Goal: Communication & Community: Connect with others

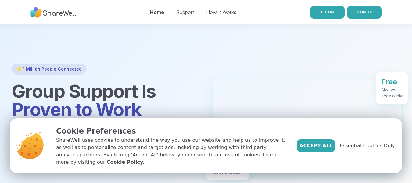
click at [326, 11] on span "LOG IN" at bounding box center [327, 12] width 13 height 5
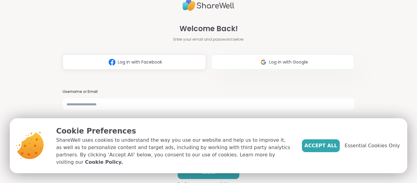
click at [269, 59] on span "Log in with Google" at bounding box center [288, 62] width 39 height 6
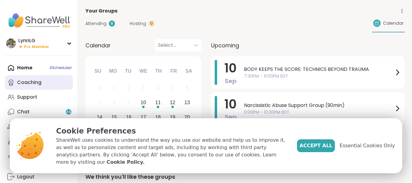
click at [31, 79] on div "Coaching" at bounding box center [29, 82] width 24 height 7
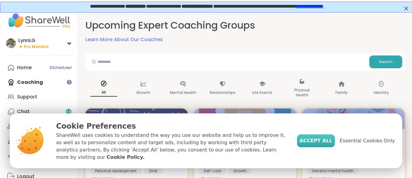
click at [323, 143] on span "Accept All" at bounding box center [316, 140] width 33 height 7
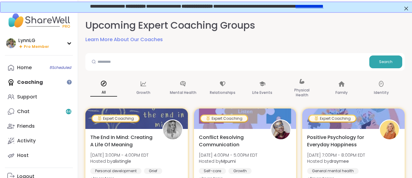
click at [32, 79] on div "Home 8 Scheduled Coaching Support Chat 44 Friends Activity Host" at bounding box center [39, 111] width 68 height 103
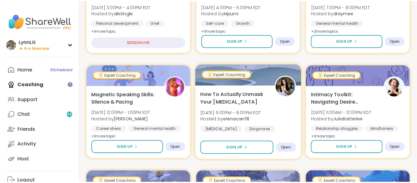
scroll to position [150, 0]
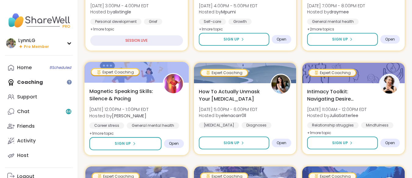
click at [169, 106] on div "Magnetic Speaking Skills: Silence & Pacing [DATE] 12:00PM - 1:00PM EDT Hosted b…" at bounding box center [136, 113] width 95 height 50
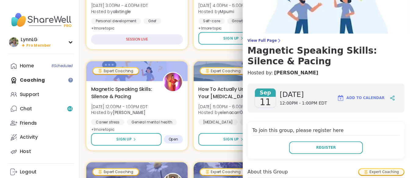
scroll to position [0, 0]
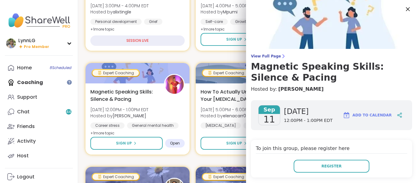
click at [404, 7] on icon at bounding box center [408, 9] width 8 height 8
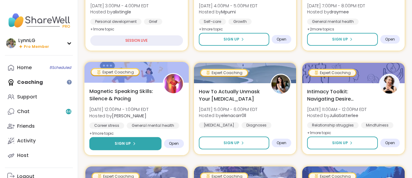
click at [135, 140] on button "Sign Up" at bounding box center [125, 143] width 72 height 13
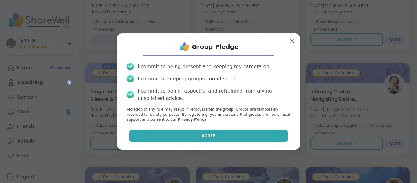
click at [174, 135] on button "Agree" at bounding box center [208, 135] width 159 height 13
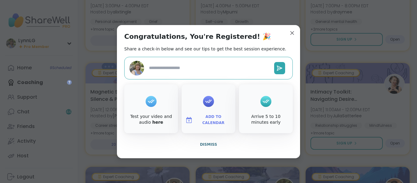
click at [288, 27] on div "Congratulations, You're Registered! 🎉 Share a check-in below and see our tips t…" at bounding box center [208, 91] width 183 height 133
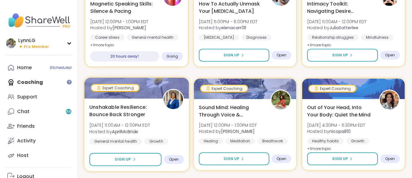
scroll to position [238, 0]
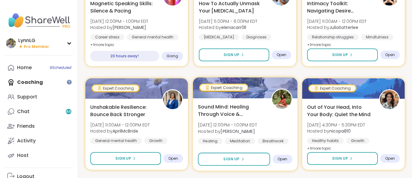
click at [277, 121] on div "Sound Mind: Healing Through Voice & Vibration [DATE] 12:00PM - 1:00PM EDT Hoste…" at bounding box center [245, 123] width 95 height 41
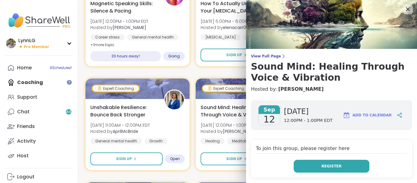
click at [321, 164] on span "Register" at bounding box center [331, 165] width 20 height 5
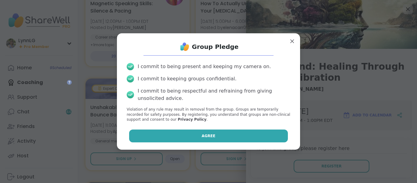
click at [204, 135] on span "Agree" at bounding box center [209, 135] width 14 height 5
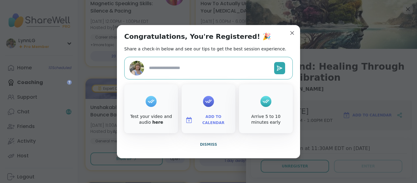
click at [203, 143] on span "Dismiss" at bounding box center [208, 144] width 17 height 4
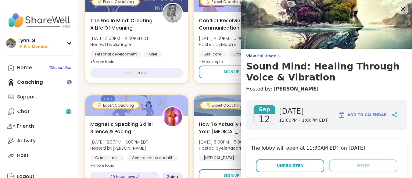
scroll to position [116, 0]
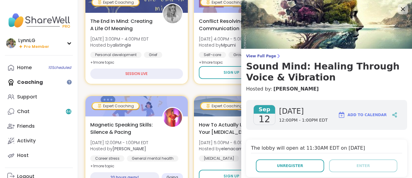
click at [399, 7] on icon at bounding box center [403, 9] width 8 height 8
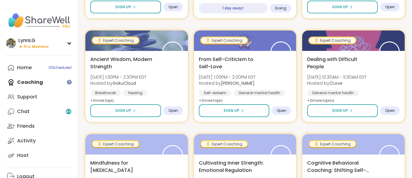
scroll to position [390, 0]
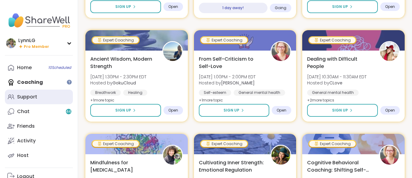
click at [27, 96] on div "Support" at bounding box center [27, 97] width 20 height 7
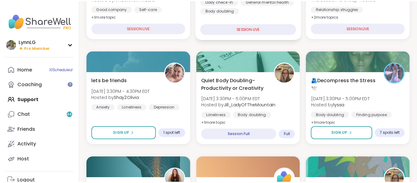
scroll to position [152, 0]
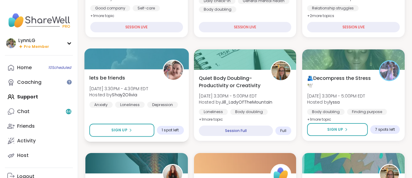
click at [174, 92] on div "lets be friends [DATE] 3:30PM - 4:30PM EDT Hosted by Shay2Olivia Anxiety Loneli…" at bounding box center [136, 91] width 95 height 34
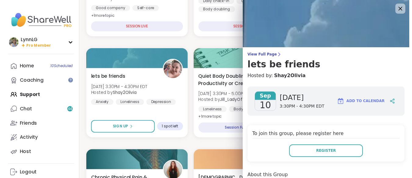
scroll to position [0, 0]
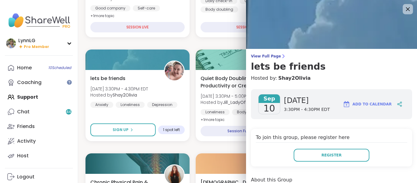
click at [406, 10] on icon at bounding box center [408, 9] width 4 height 4
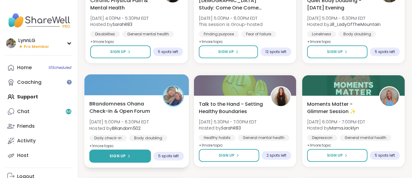
scroll to position [334, 0]
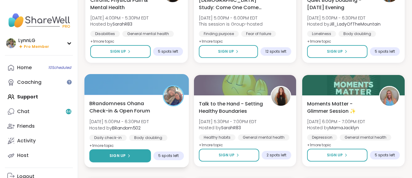
click at [110, 153] on span "Sign Up" at bounding box center [118, 155] width 16 height 5
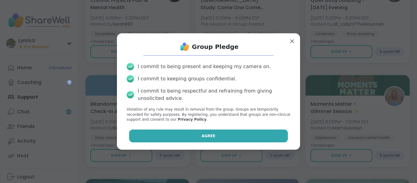
click at [207, 134] on span "Agree" at bounding box center [209, 135] width 14 height 5
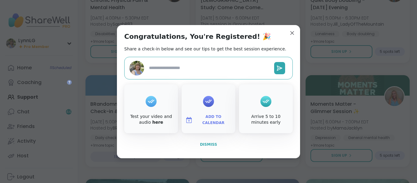
click at [203, 145] on span "Dismiss" at bounding box center [208, 144] width 17 height 4
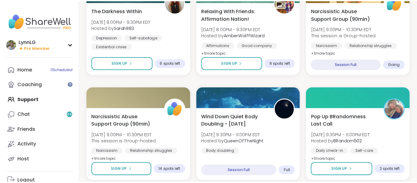
scroll to position [739, 0]
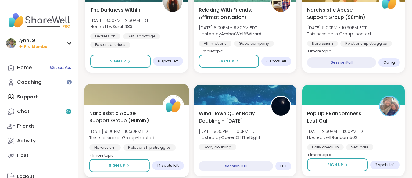
click at [169, 132] on div "Narcissistic Abuse Support Group (90min) [DATE] 9:00PM - 10:30PM EDT This sessi…" at bounding box center [136, 135] width 95 height 50
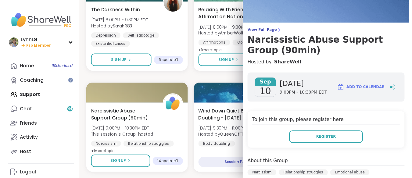
scroll to position [0, 0]
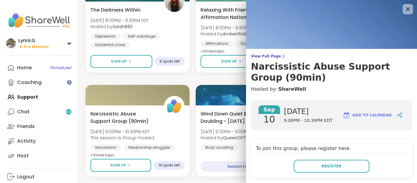
click at [406, 8] on icon at bounding box center [408, 9] width 4 height 4
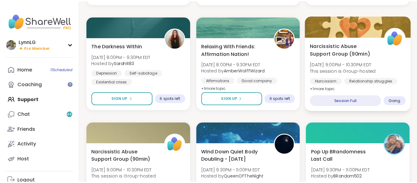
scroll to position [704, 0]
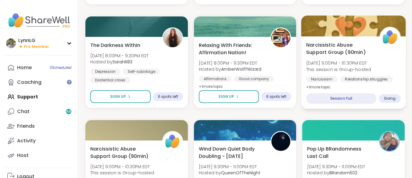
click at [386, 57] on div "Narcissistic Abuse Support Group (90min) [DATE] 9:00PM - 10:30PM EDT This sessi…" at bounding box center [353, 66] width 95 height 50
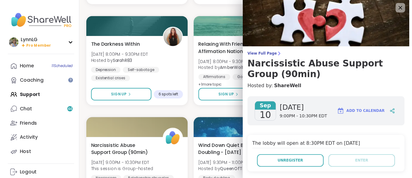
scroll to position [0, 0]
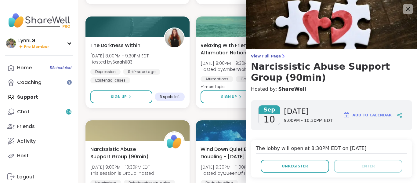
click at [406, 8] on icon at bounding box center [408, 9] width 4 height 4
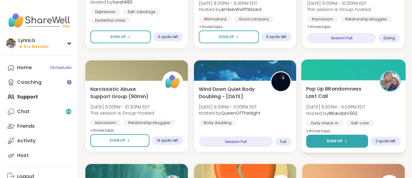
scroll to position [764, 0]
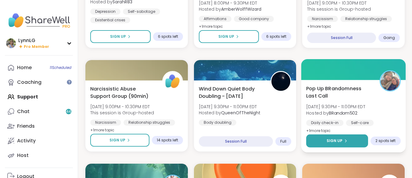
click at [338, 139] on span "Sign Up" at bounding box center [335, 140] width 16 height 5
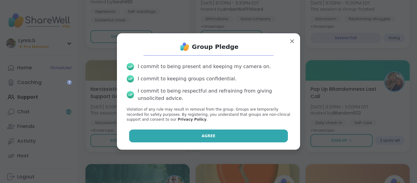
click at [191, 133] on button "Agree" at bounding box center [208, 135] width 159 height 13
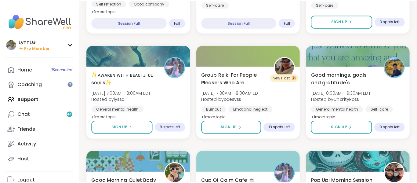
scroll to position [1091, 0]
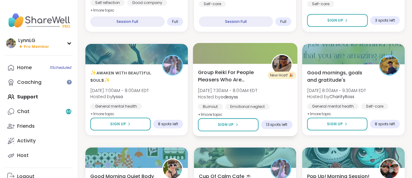
click at [277, 96] on div "Group Reiki For People Pleasers Who Are Exhausted [DATE] 7:30AM - 8:00AM EDT Ho…" at bounding box center [245, 94] width 95 height 50
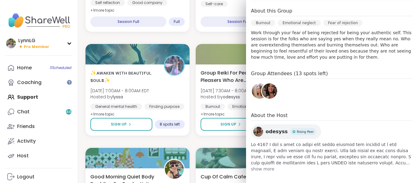
scroll to position [183, 0]
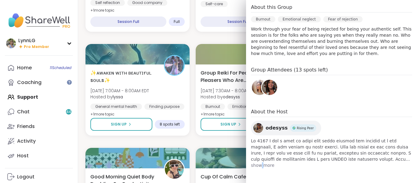
click at [257, 164] on span "show more" at bounding box center [331, 165] width 161 height 6
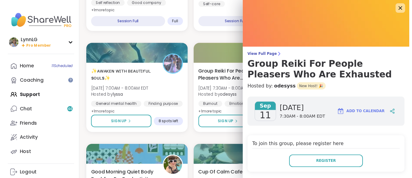
scroll to position [1, 0]
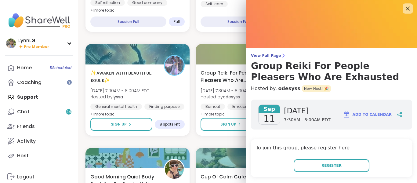
click at [404, 9] on icon at bounding box center [408, 9] width 8 height 8
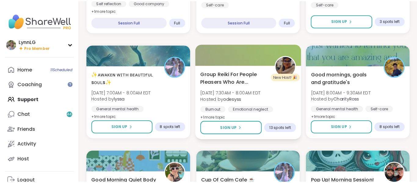
scroll to position [1091, 0]
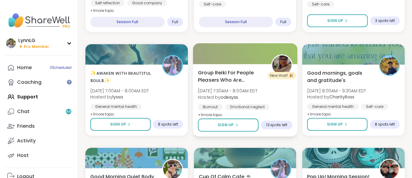
click at [228, 99] on b "odesyss" at bounding box center [229, 97] width 17 height 6
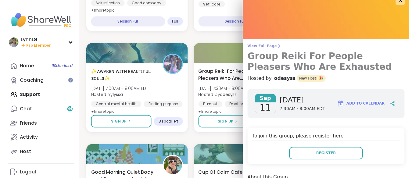
scroll to position [0, 0]
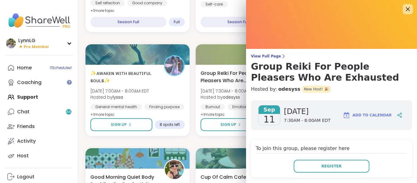
click at [404, 6] on icon at bounding box center [408, 9] width 8 height 8
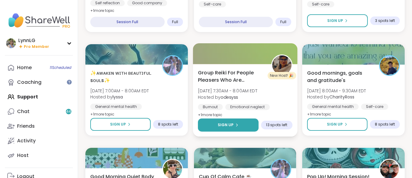
click at [232, 122] on span "Sign Up" at bounding box center [226, 124] width 16 height 5
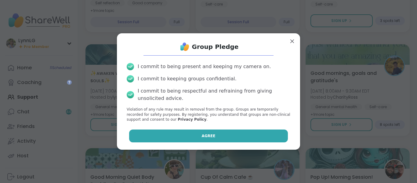
click at [202, 136] on span "Agree" at bounding box center [209, 135] width 14 height 5
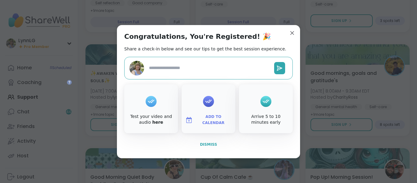
type textarea "*"
click at [205, 144] on span "Dismiss" at bounding box center [208, 144] width 17 height 4
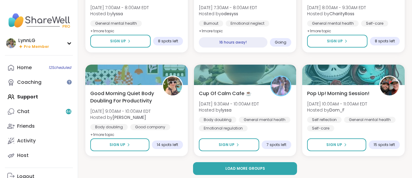
scroll to position [1177, 0]
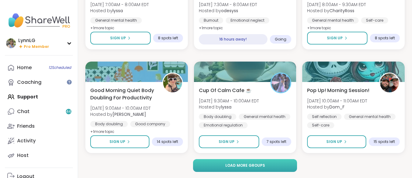
click at [245, 166] on span "Load more groups" at bounding box center [245, 165] width 40 height 5
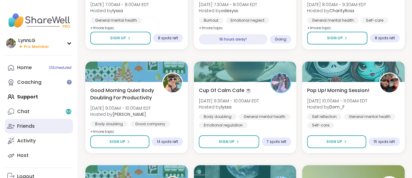
click at [7, 121] on link "Friends" at bounding box center [39, 126] width 68 height 15
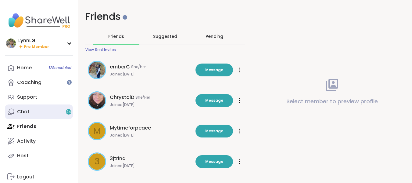
click at [55, 112] on link "Chat 44" at bounding box center [39, 111] width 68 height 15
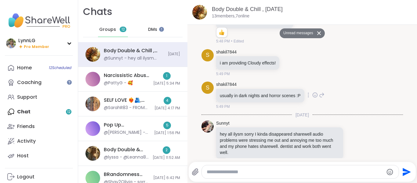
scroll to position [2368, 0]
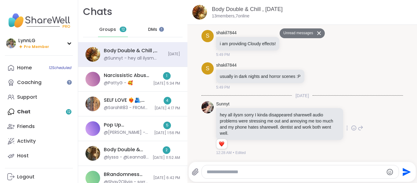
click at [358, 128] on icon at bounding box center [360, 127] width 5 height 7
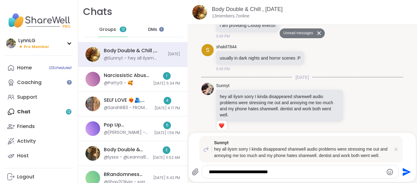
type textarea "**********"
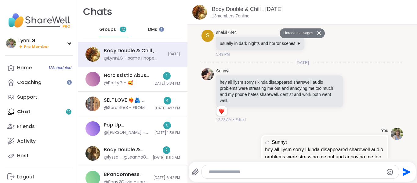
scroll to position [2421, 0]
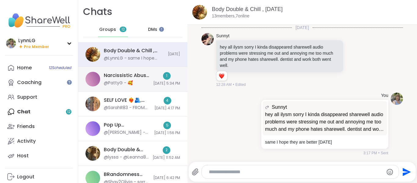
click at [142, 71] on div "Narcissistic Abuse Recovery Circle (90min), [DATE] @PattyG - 🥰 1 [DATE] 5:34 PM" at bounding box center [132, 79] width 109 height 25
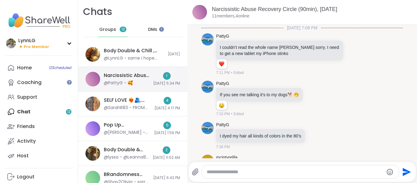
scroll to position [1523, 0]
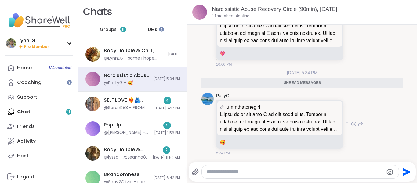
click at [321, 109] on div "ummthatonegirl" at bounding box center [280, 106] width 120 height 7
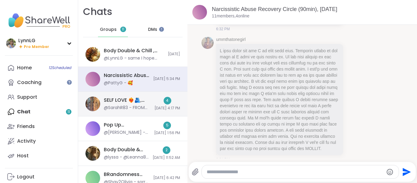
scroll to position [1330, 0]
click at [144, 96] on div "SELF LOVE ❤️‍🔥🫂, [DATE] @SarahR83 - FROM SHAREWELL: Hi all - we’re aware of the…" at bounding box center [132, 104] width 109 height 25
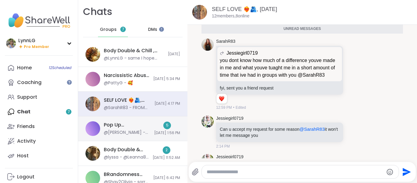
scroll to position [0, 0]
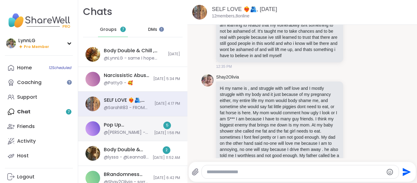
click at [139, 125] on div "Pop Up Brandomness Unstable Connection, [DATE]" at bounding box center [127, 124] width 47 height 7
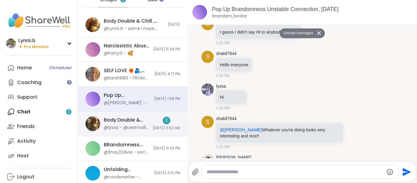
scroll to position [30, 0]
click at [141, 115] on div "Body Double & Chat, [DATE] @lyssa - @Leanna85 can you hear me? 2 [DATE] 11:52 AM" at bounding box center [132, 123] width 109 height 25
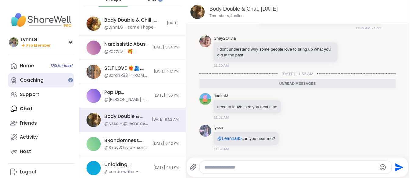
scroll to position [74, 0]
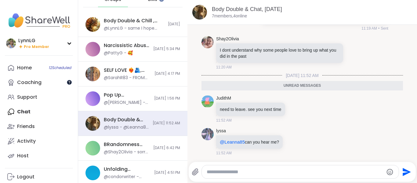
click at [70, 81] on div at bounding box center [69, 82] width 5 height 5
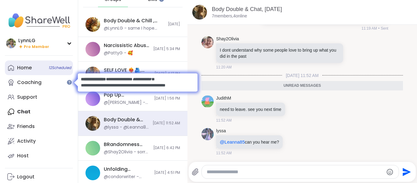
click at [27, 66] on div "Home 12 Scheduled" at bounding box center [24, 67] width 15 height 7
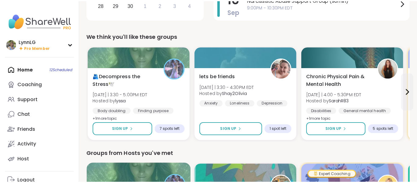
scroll to position [152, 0]
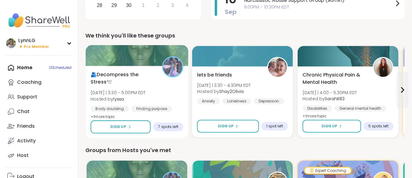
click at [171, 97] on div "🫂Decompress the Stress🕊️ [DATE] | 3:30 - 5:00PM EDT Hosted by lyssa Body doubli…" at bounding box center [137, 96] width 93 height 50
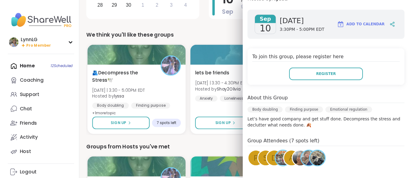
scroll to position [0, 0]
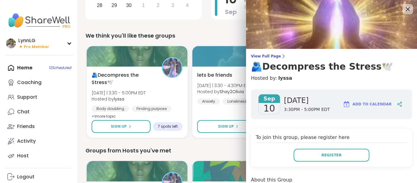
click at [406, 9] on icon at bounding box center [408, 9] width 4 height 4
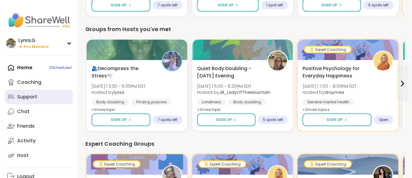
scroll to position [0, 0]
click at [29, 98] on div "Support" at bounding box center [27, 96] width 20 height 7
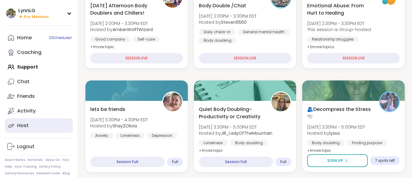
scroll to position [121, 0]
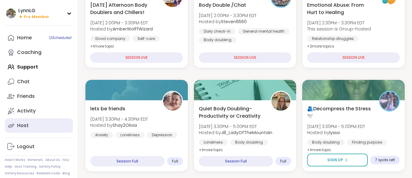
click at [25, 125] on div "Host" at bounding box center [23, 125] width 12 height 7
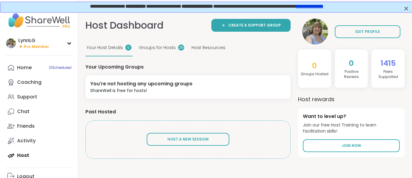
click at [157, 45] on span "Groups for Hosts" at bounding box center [157, 48] width 37 height 6
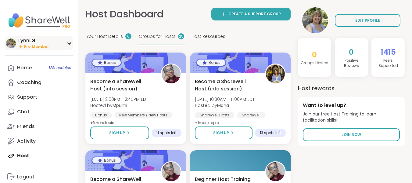
click at [29, 43] on div "LynnLG" at bounding box center [33, 40] width 31 height 7
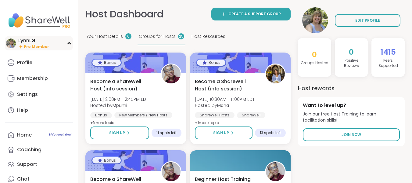
click at [29, 43] on div "LynnLG" at bounding box center [33, 40] width 31 height 7
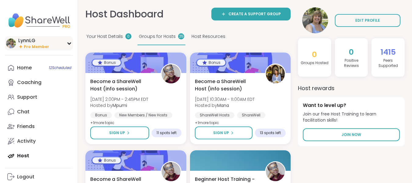
click at [29, 43] on div "LynnLG" at bounding box center [33, 40] width 31 height 7
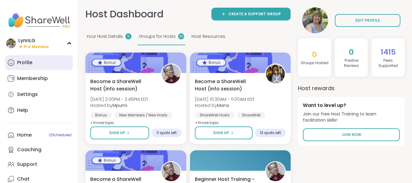
click at [27, 61] on div "Profile" at bounding box center [24, 62] width 15 height 7
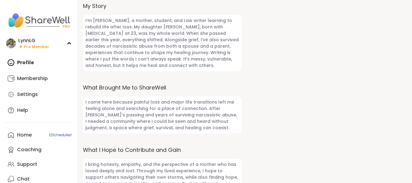
scroll to position [322, 0]
